Goal: Task Accomplishment & Management: Use online tool/utility

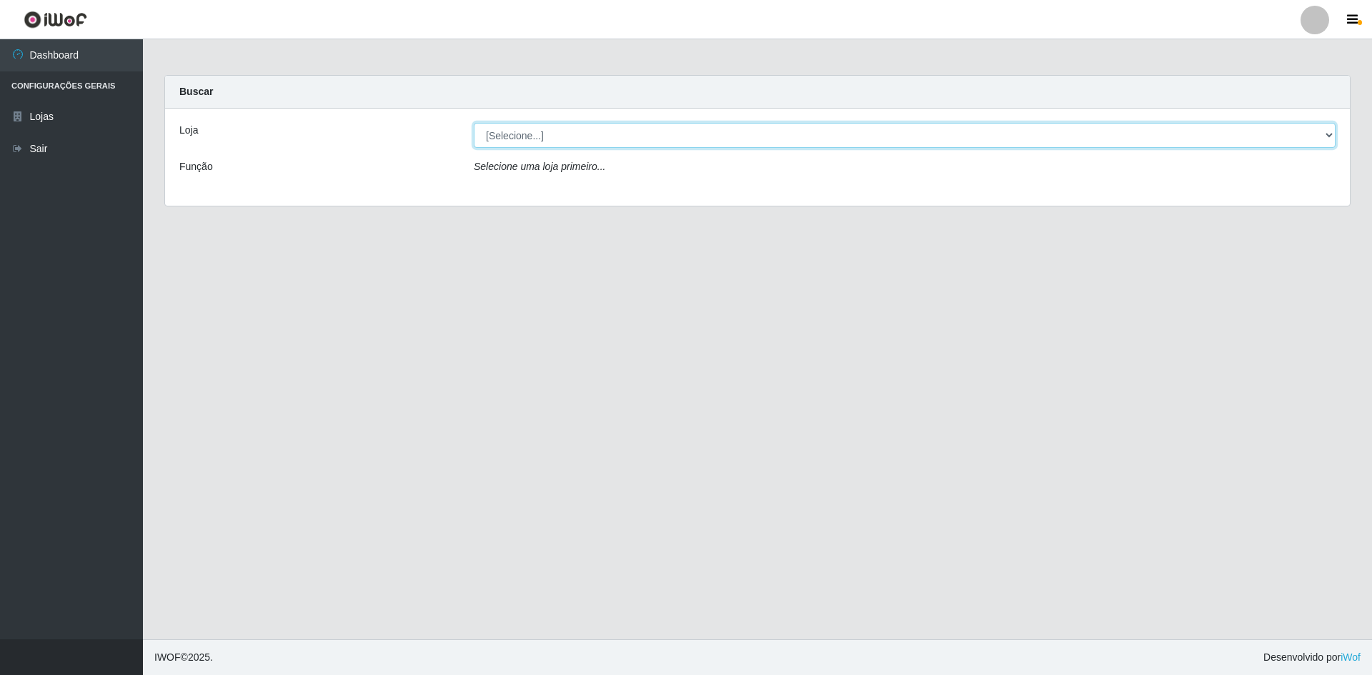
click at [527, 136] on select "[Selecione...] Hiper Queiroz - [GEOGRAPHIC_DATA] [GEOGRAPHIC_DATA] [GEOGRAPHIC_…" at bounding box center [904, 135] width 861 height 25
click at [474, 123] on select "[Selecione...] Hiper Queiroz - [GEOGRAPHIC_DATA] [GEOGRAPHIC_DATA] [GEOGRAPHIC_…" at bounding box center [904, 135] width 861 height 25
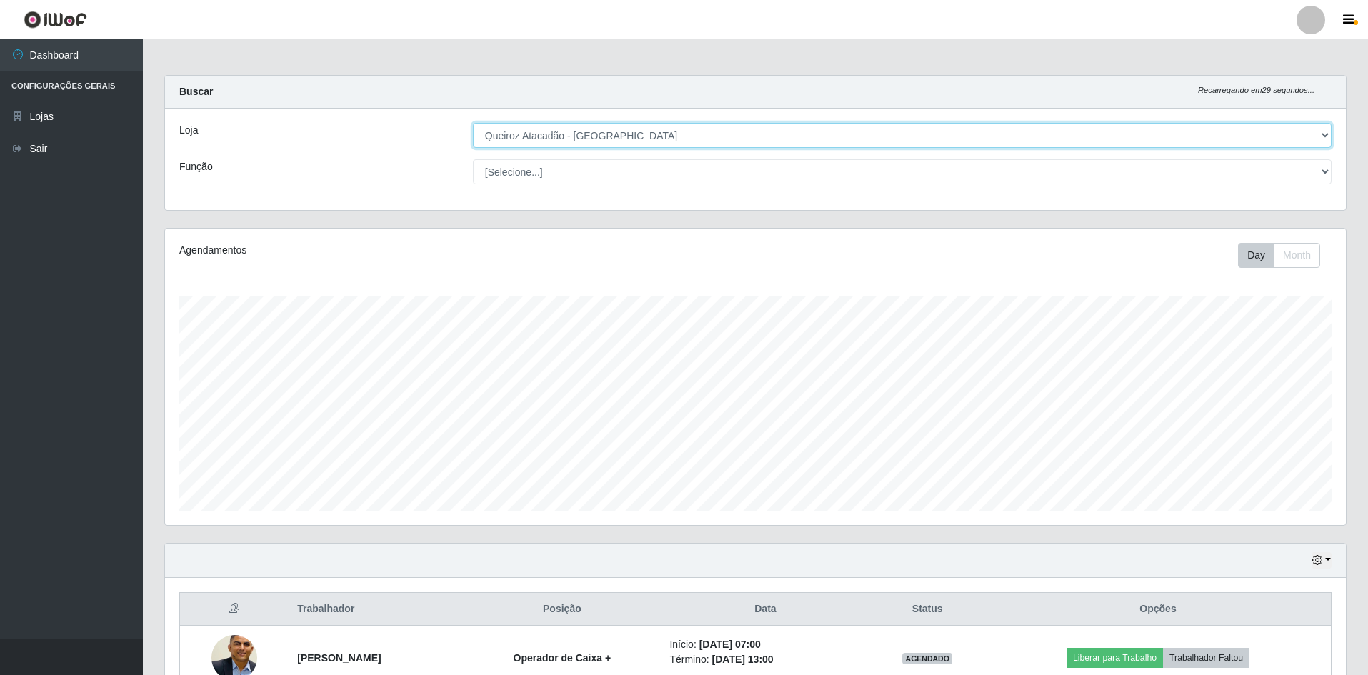
scroll to position [83, 0]
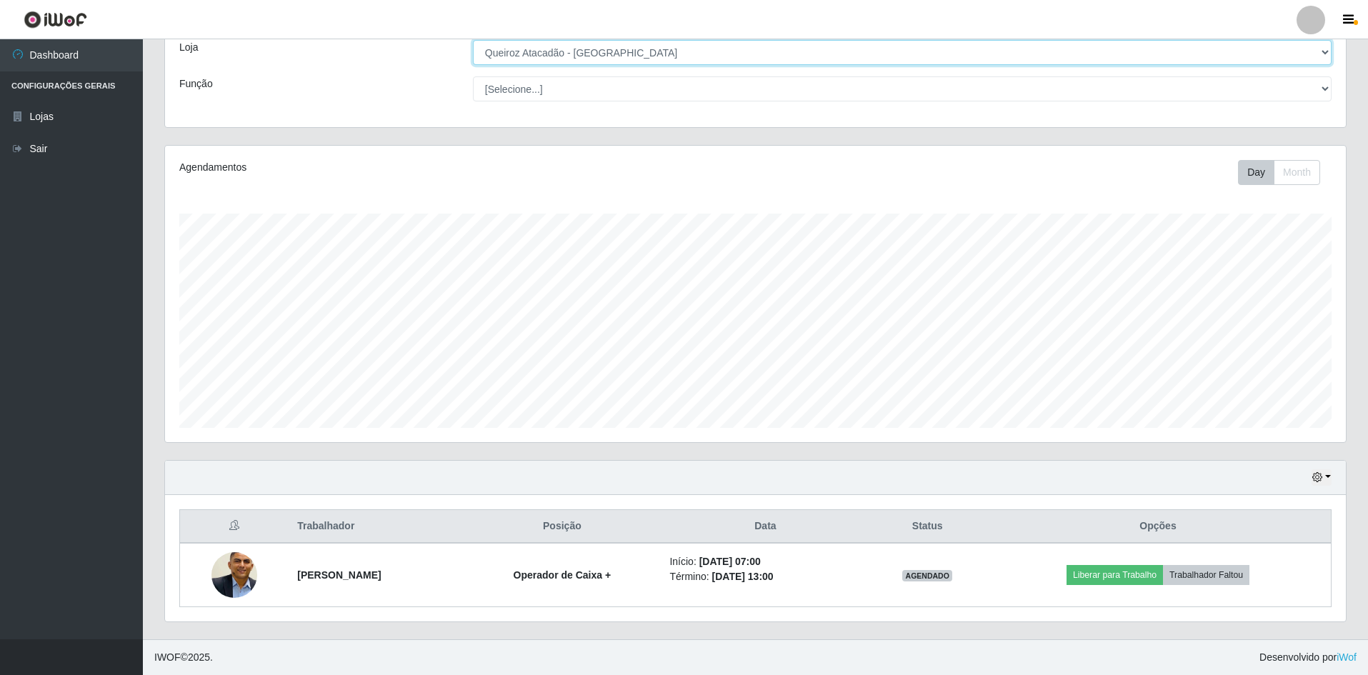
click at [633, 51] on select "[Selecione...] Hiper Queiroz - [GEOGRAPHIC_DATA] [GEOGRAPHIC_DATA] [GEOGRAPHIC_…" at bounding box center [902, 52] width 859 height 25
click at [473, 65] on select "[Selecione...] Hiper Queiroz - [GEOGRAPHIC_DATA] [GEOGRAPHIC_DATA] [GEOGRAPHIC_…" at bounding box center [902, 52] width 859 height 25
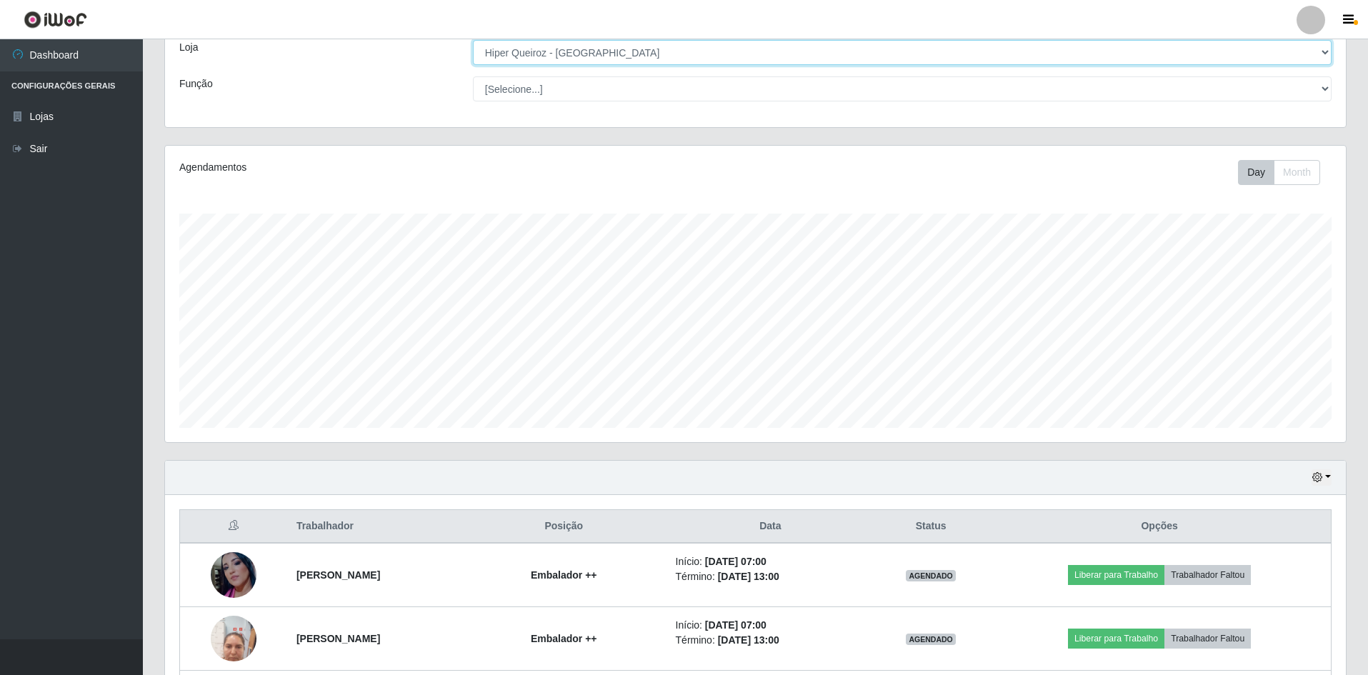
click at [631, 52] on select "[Selecione...] Hiper Queiroz - [GEOGRAPHIC_DATA] [GEOGRAPHIC_DATA] [GEOGRAPHIC_…" at bounding box center [902, 52] width 859 height 25
select select "517"
click at [473, 65] on select "[Selecione...] Hiper Queiroz - [GEOGRAPHIC_DATA] [GEOGRAPHIC_DATA] [GEOGRAPHIC_…" at bounding box center [902, 52] width 859 height 25
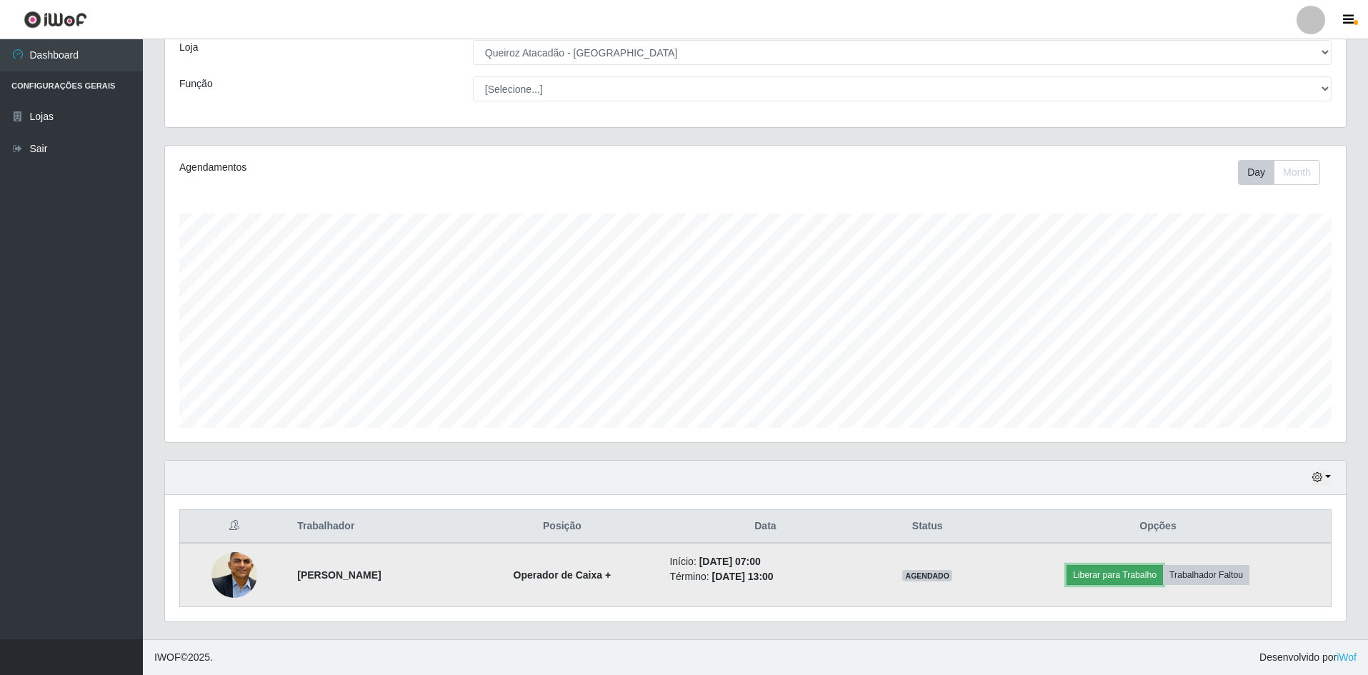
click at [1138, 578] on button "Liberar para Trabalho" at bounding box center [1114, 575] width 96 height 20
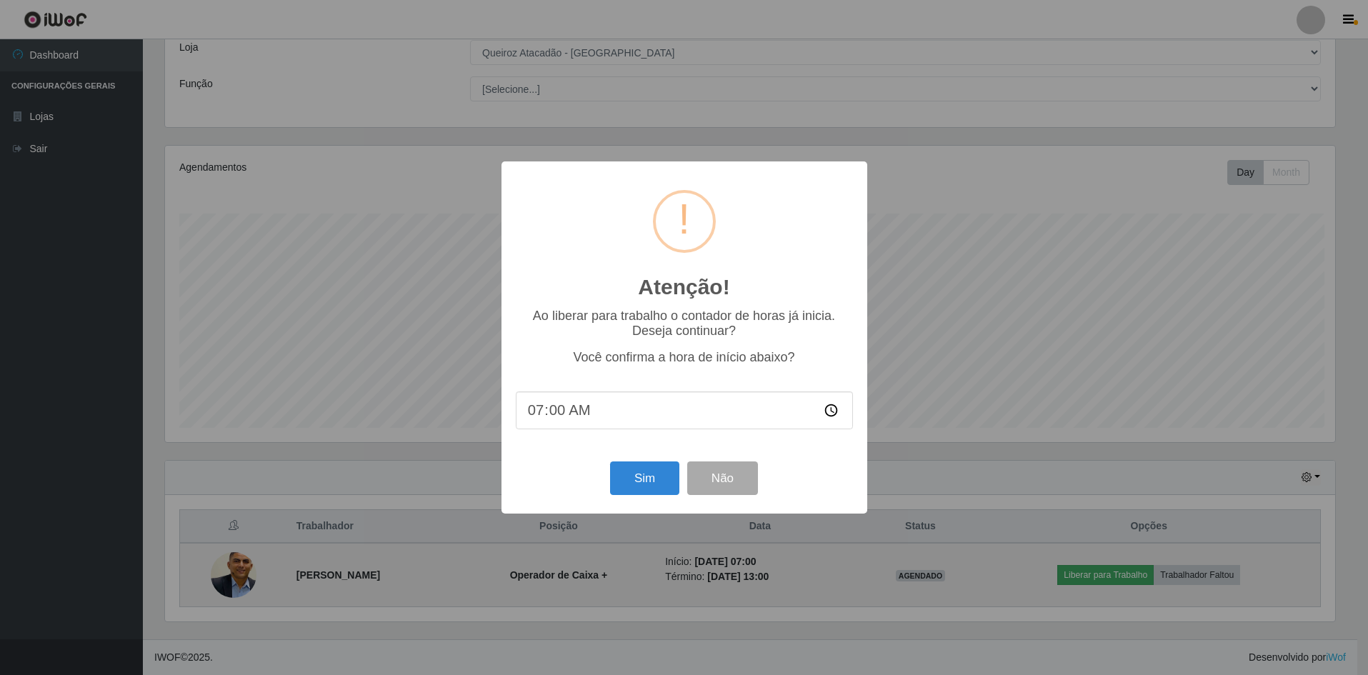
scroll to position [296, 1174]
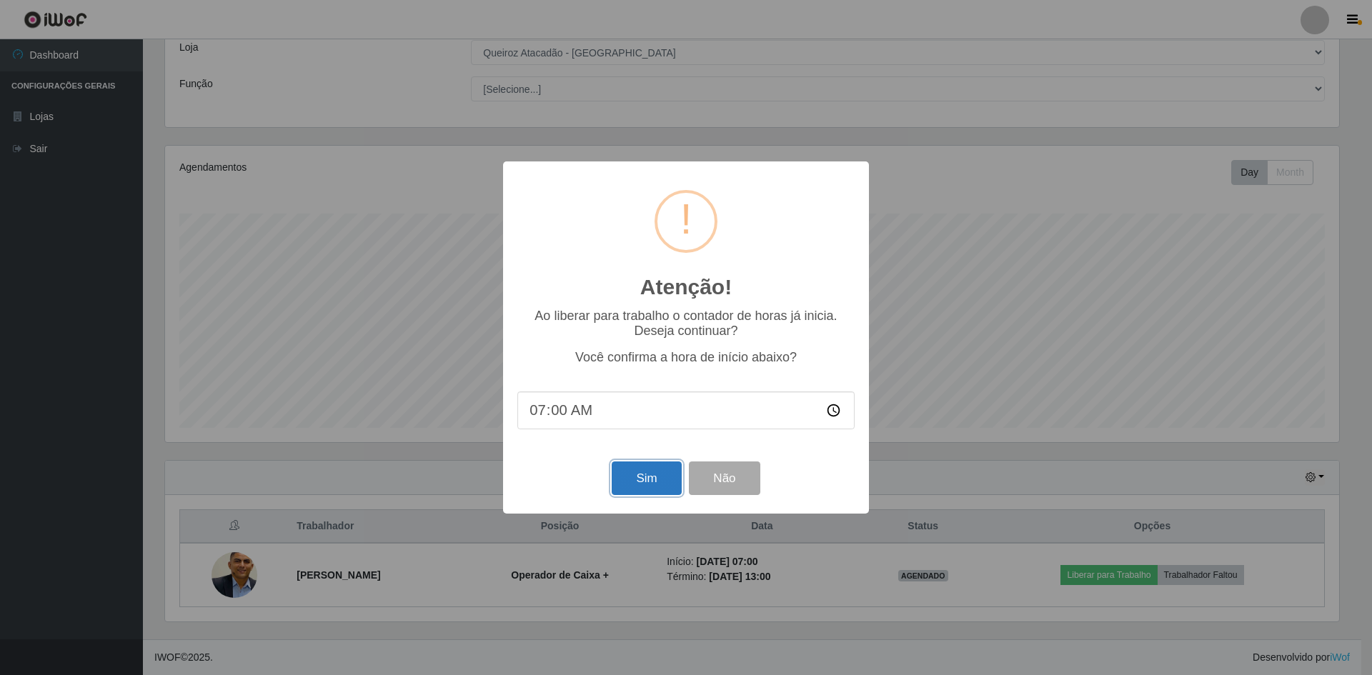
click at [651, 484] on button "Sim" at bounding box center [645, 478] width 69 height 34
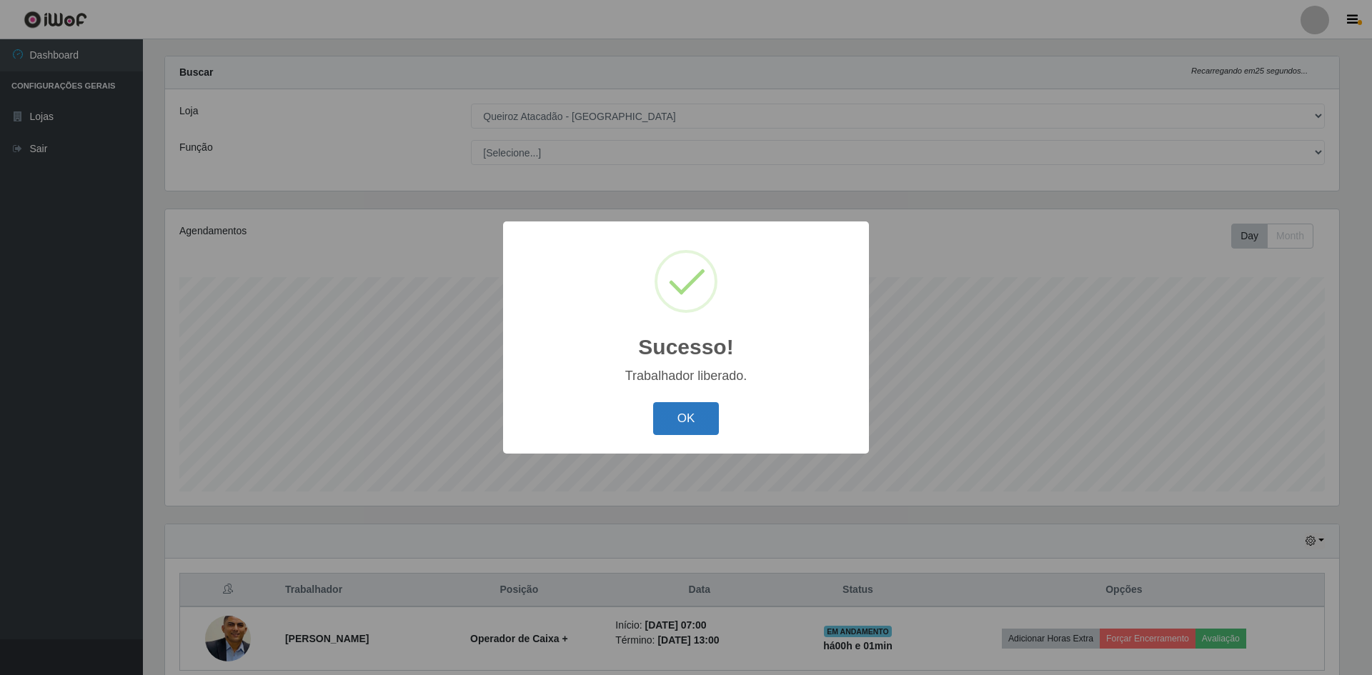
click at [684, 426] on button "OK" at bounding box center [686, 419] width 66 height 34
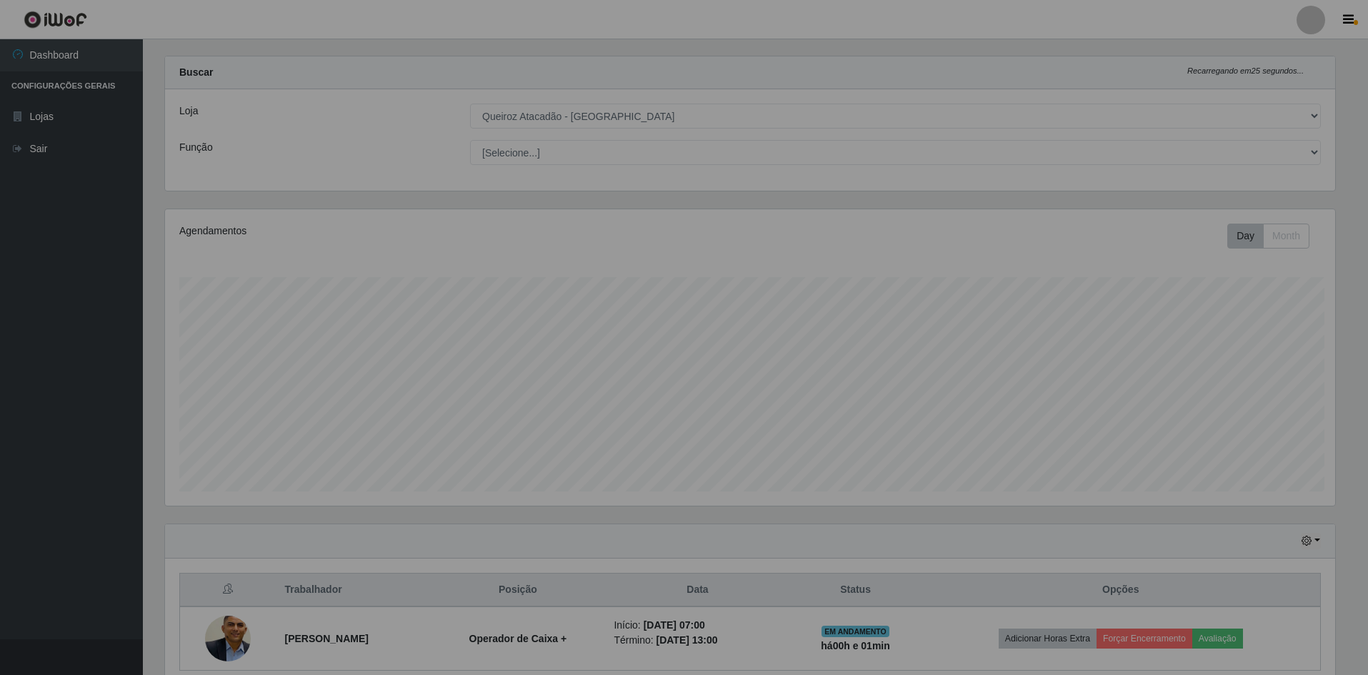
scroll to position [296, 1181]
